Goal: Task Accomplishment & Management: Complete application form

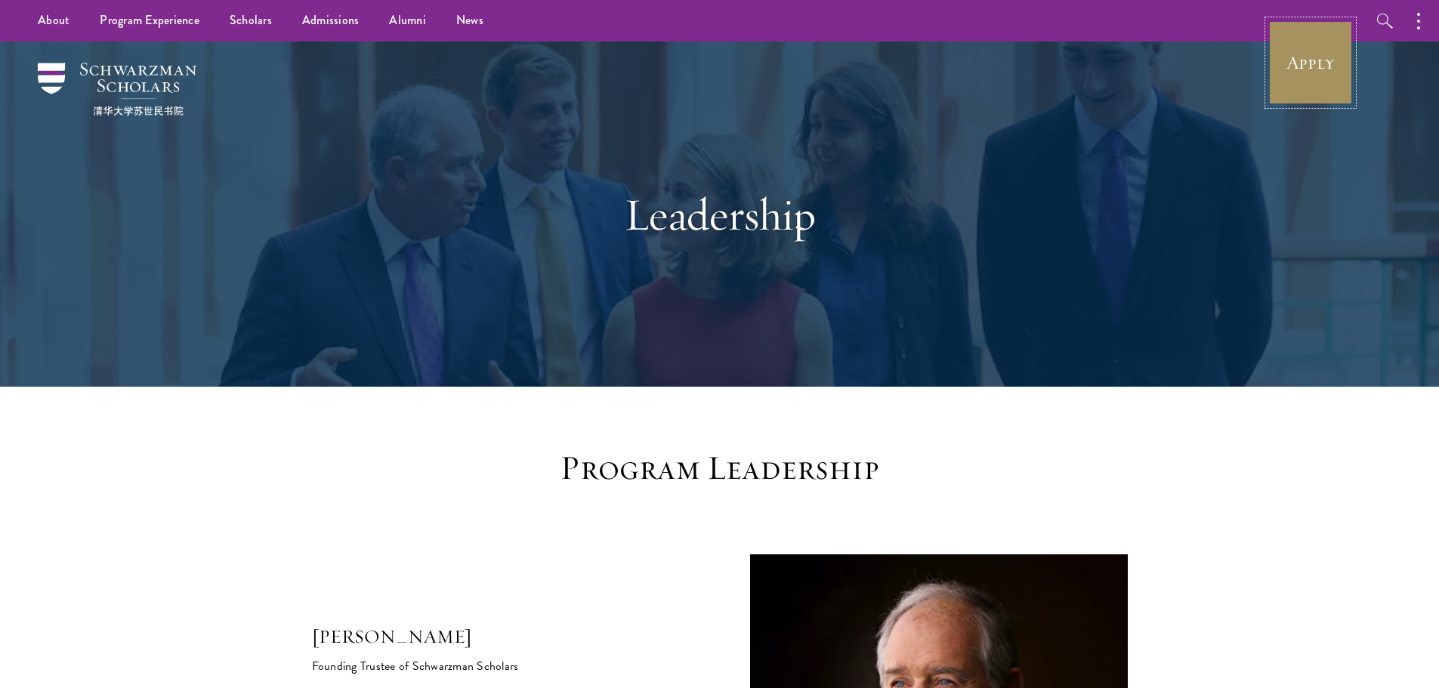
click at [1284, 53] on link "Apply" at bounding box center [1310, 62] width 85 height 85
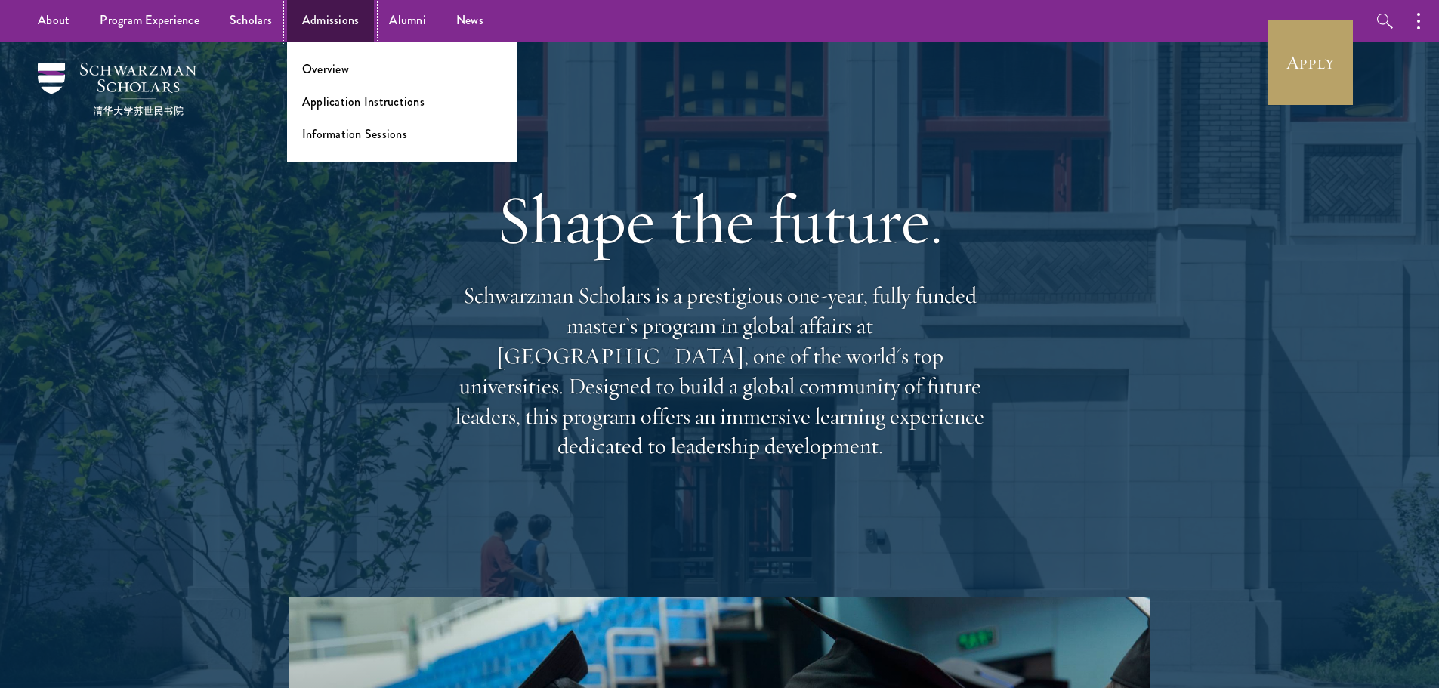
click at [322, 20] on link "Admissions" at bounding box center [331, 21] width 88 height 42
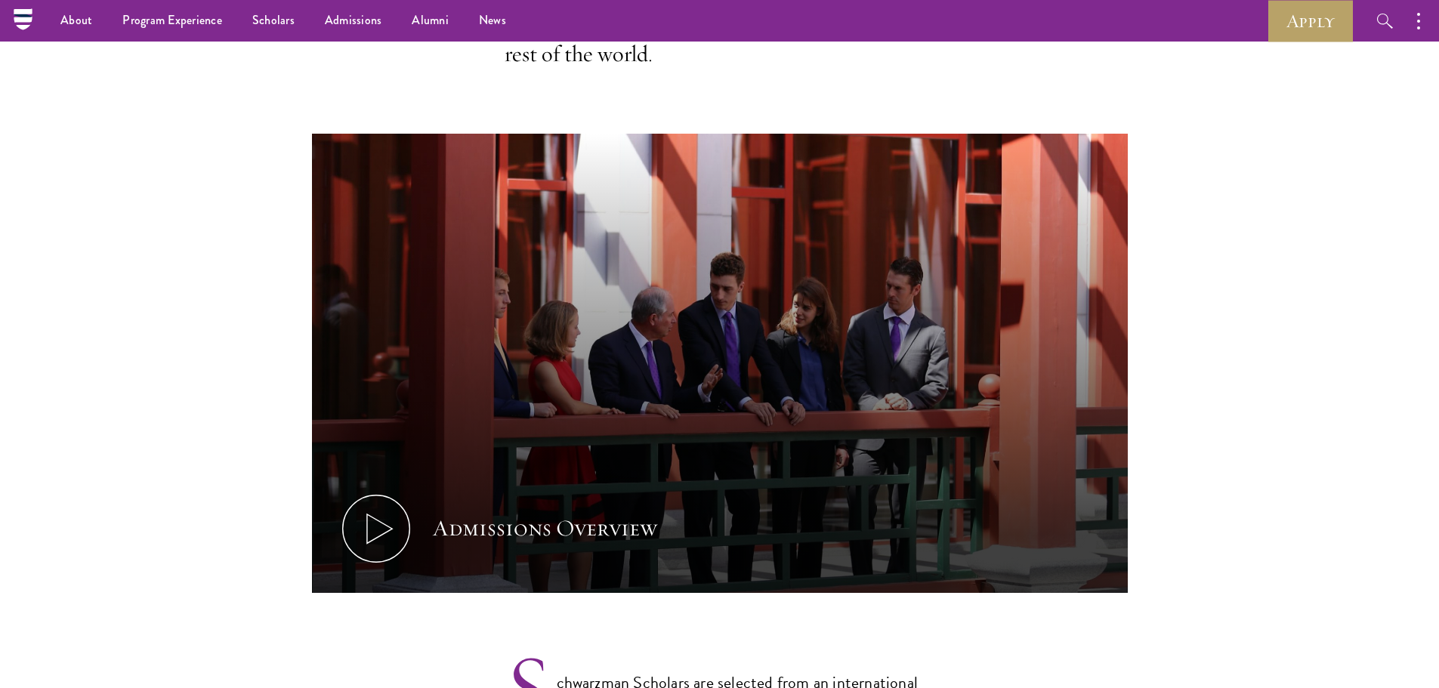
scroll to position [529, 0]
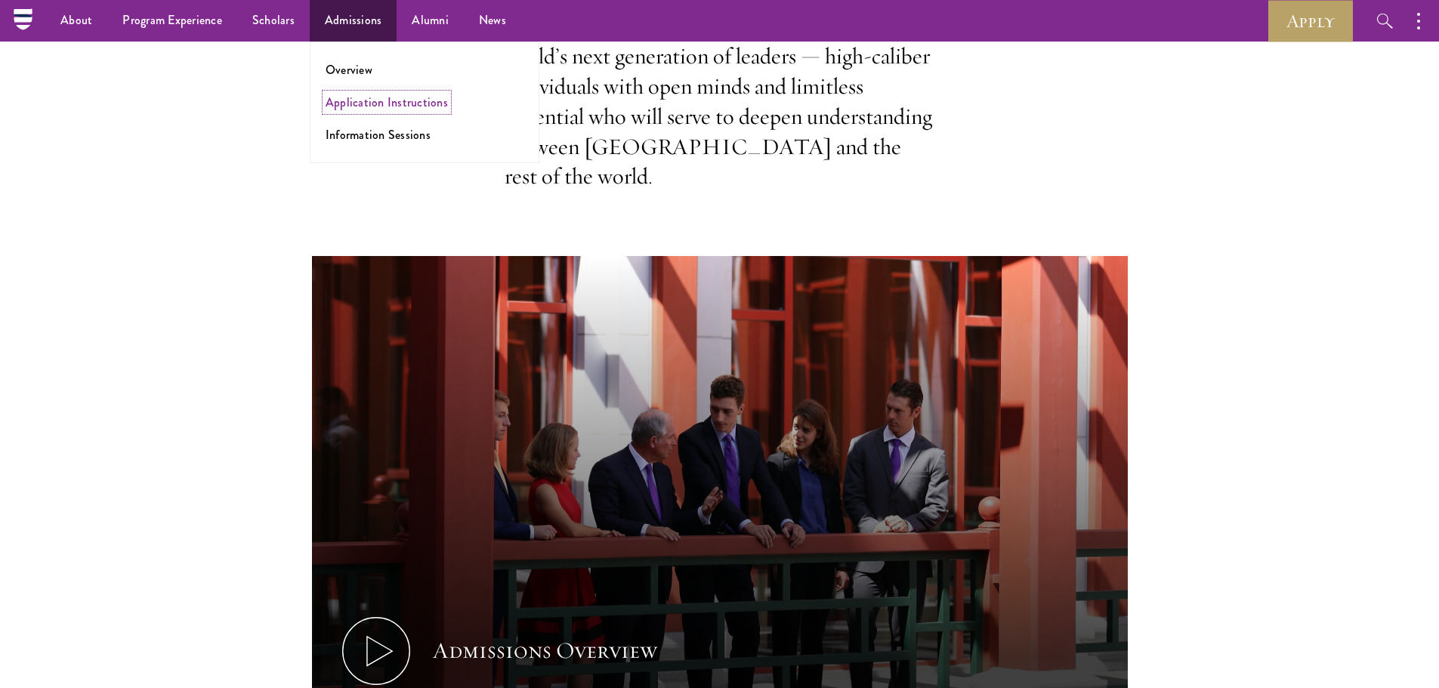
click at [369, 100] on link "Application Instructions" at bounding box center [386, 102] width 122 height 17
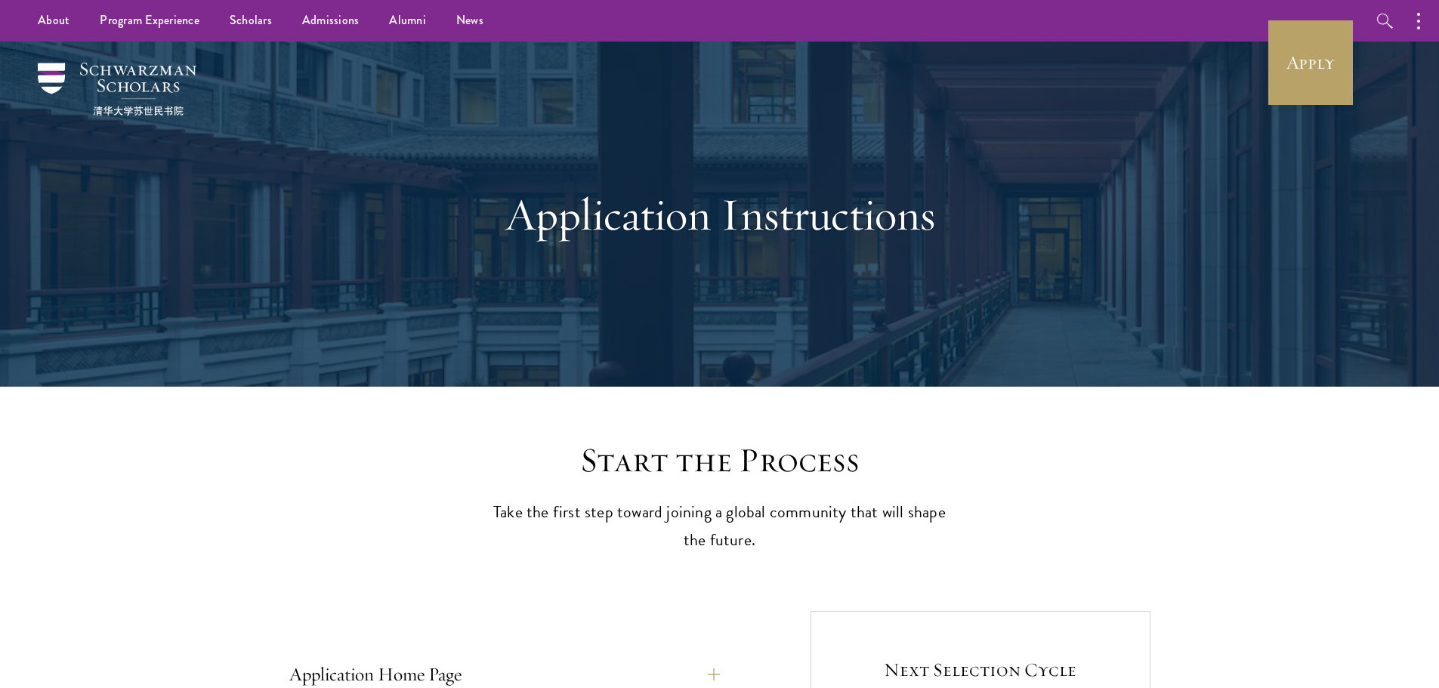
click at [1284, 7] on div "Apply Follow Schwarzman Scholars" at bounding box center [1434, 21] width 333 height 42
click at [1290, 28] on link "Apply" at bounding box center [1310, 62] width 85 height 85
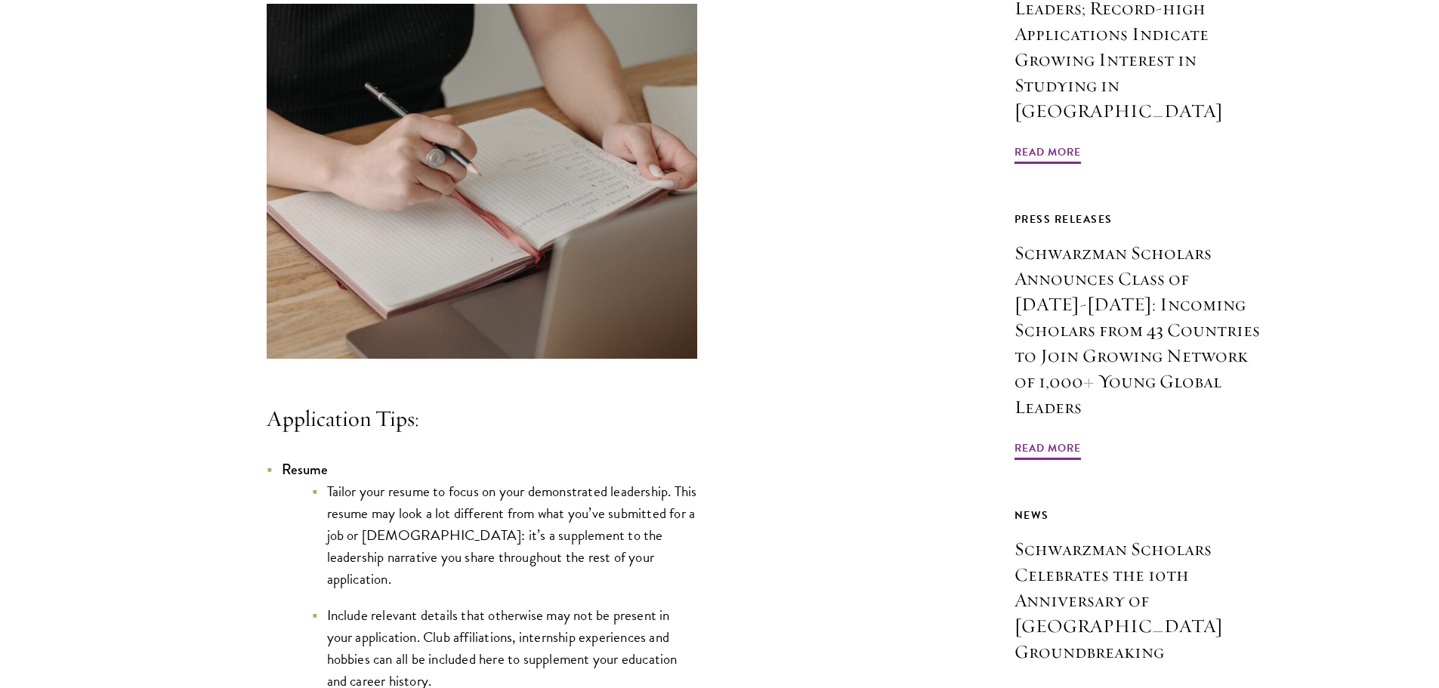
scroll to position [982, 0]
